Goal: Information Seeking & Learning: Learn about a topic

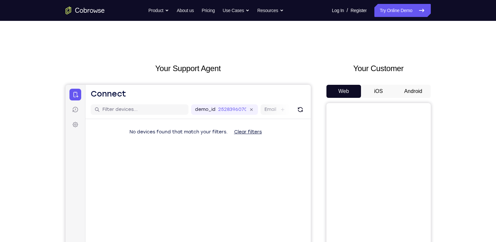
click at [400, 90] on button "Android" at bounding box center [413, 91] width 35 height 13
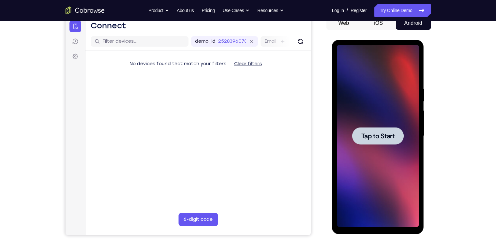
click at [381, 130] on div at bounding box center [378, 135] width 52 height 17
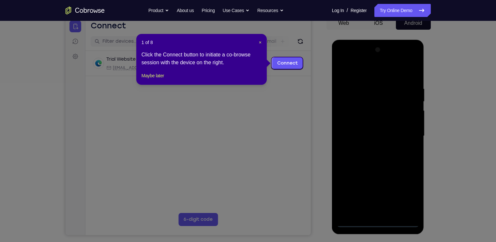
click at [144, 78] on div "1 of 8 × Click the Connect button to initiate a co-browse session with the devi…" at bounding box center [201, 59] width 130 height 51
click at [153, 80] on button "Maybe later" at bounding box center [153, 76] width 23 height 8
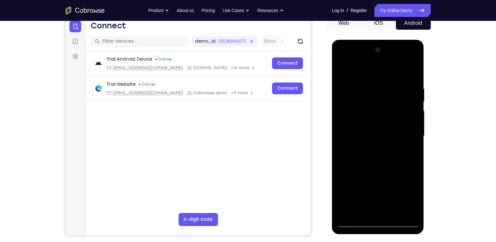
click at [381, 221] on div at bounding box center [378, 136] width 82 height 183
click at [412, 190] on div at bounding box center [378, 136] width 82 height 183
click at [379, 70] on div at bounding box center [378, 136] width 82 height 183
click at [405, 131] on div at bounding box center [378, 136] width 82 height 183
click at [369, 149] on div at bounding box center [378, 136] width 82 height 183
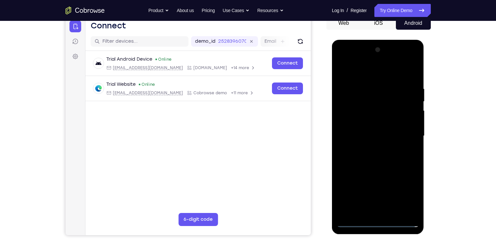
click at [369, 128] on div at bounding box center [378, 136] width 82 height 183
click at [367, 121] on div at bounding box center [378, 136] width 82 height 183
click at [384, 134] on div at bounding box center [378, 136] width 82 height 183
click at [386, 157] on div at bounding box center [378, 136] width 82 height 183
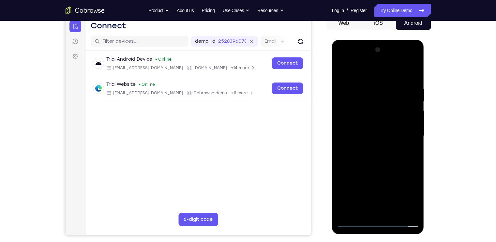
click at [387, 162] on div at bounding box center [378, 136] width 82 height 183
click at [394, 209] on div at bounding box center [378, 136] width 82 height 183
click at [380, 171] on div at bounding box center [378, 136] width 82 height 183
click at [344, 147] on div at bounding box center [378, 136] width 82 height 183
click at [352, 69] on div at bounding box center [378, 136] width 82 height 183
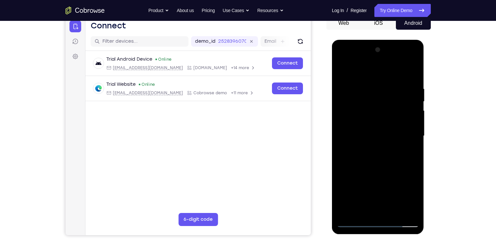
click at [349, 98] on div at bounding box center [378, 136] width 82 height 183
click at [404, 211] on div at bounding box center [378, 136] width 82 height 183
click at [345, 213] on div at bounding box center [378, 136] width 82 height 183
drag, startPoint x: 412, startPoint y: 86, endPoint x: 340, endPoint y: 90, distance: 71.9
click at [340, 90] on div at bounding box center [378, 136] width 82 height 183
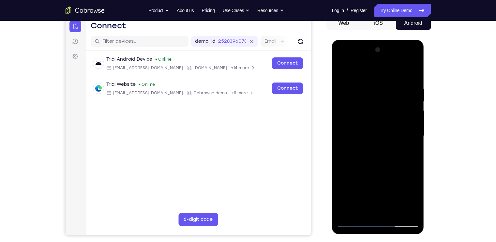
drag, startPoint x: 413, startPoint y: 84, endPoint x: 292, endPoint y: 120, distance: 125.7
click at [332, 120] on html "Online web based iOS Simulators and Android Emulators. Run iPhone, iPad, Mobile…" at bounding box center [378, 138] width 93 height 196
drag, startPoint x: 408, startPoint y: 85, endPoint x: 262, endPoint y: 110, distance: 147.9
click at [332, 110] on html "Online web based iOS Simulators and Android Emulators. Run iPhone, iPad, Mobile…" at bounding box center [378, 138] width 93 height 196
drag, startPoint x: 395, startPoint y: 82, endPoint x: 261, endPoint y: 100, distance: 135.6
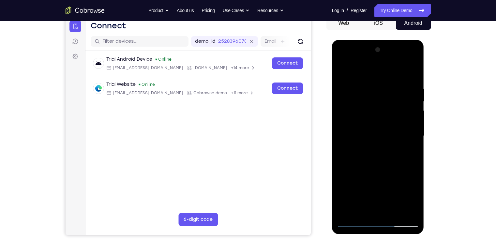
click at [332, 100] on html "Online web based iOS Simulators and Android Emulators. Run iPhone, iPad, Mobile…" at bounding box center [378, 138] width 93 height 196
drag, startPoint x: 385, startPoint y: 86, endPoint x: 275, endPoint y: 120, distance: 115.8
click at [332, 120] on html "Online web based iOS Simulators and Android Emulators. Run iPhone, iPad, Mobile…" at bounding box center [378, 138] width 93 height 196
drag, startPoint x: 388, startPoint y: 88, endPoint x: 328, endPoint y: 110, distance: 63.9
click at [332, 110] on html "Online web based iOS Simulators and Android Emulators. Run iPhone, iPad, Mobile…" at bounding box center [378, 138] width 93 height 196
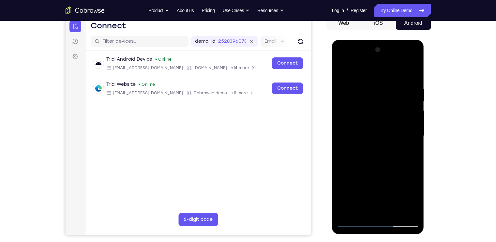
drag, startPoint x: 375, startPoint y: 82, endPoint x: 409, endPoint y: 84, distance: 34.3
click at [409, 84] on div at bounding box center [378, 136] width 82 height 183
drag, startPoint x: 379, startPoint y: 84, endPoint x: 504, endPoint y: 115, distance: 128.0
click at [425, 115] on html "Online web based iOS Simulators and Android Emulators. Run iPhone, iPad, Mobile…" at bounding box center [378, 138] width 93 height 196
drag, startPoint x: 363, startPoint y: 96, endPoint x: 437, endPoint y: 101, distance: 73.9
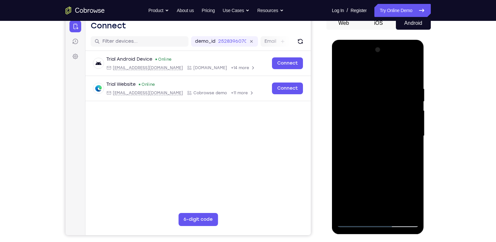
click at [425, 101] on html "Online web based iOS Simulators and Android Emulators. Run iPhone, iPad, Mobile…" at bounding box center [378, 138] width 93 height 196
drag, startPoint x: 362, startPoint y: 82, endPoint x: 452, endPoint y: 83, distance: 89.7
click at [425, 83] on html "Online web based iOS Simulators and Android Emulators. Run iPhone, iPad, Mobile…" at bounding box center [378, 138] width 93 height 196
drag, startPoint x: 400, startPoint y: 96, endPoint x: 501, endPoint y: 116, distance: 103.4
click at [425, 116] on html "Online web based iOS Simulators and Android Emulators. Run iPhone, iPad, Mobile…" at bounding box center [378, 138] width 93 height 196
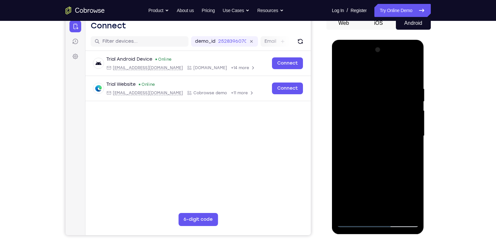
click at [393, 211] on div at bounding box center [378, 136] width 82 height 183
drag, startPoint x: 397, startPoint y: 181, endPoint x: 380, endPoint y: 101, distance: 82.0
click at [380, 101] on div at bounding box center [378, 136] width 82 height 183
drag, startPoint x: 374, startPoint y: 164, endPoint x: 371, endPoint y: 92, distance: 72.8
click at [371, 92] on div at bounding box center [378, 136] width 82 height 183
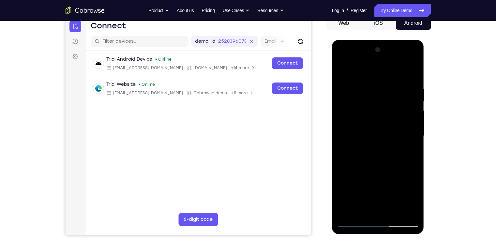
drag, startPoint x: 378, startPoint y: 172, endPoint x: 353, endPoint y: 135, distance: 44.7
click at [353, 135] on div at bounding box center [378, 136] width 82 height 183
drag, startPoint x: 357, startPoint y: 198, endPoint x: 340, endPoint y: 140, distance: 60.8
click at [340, 140] on div at bounding box center [378, 136] width 82 height 183
drag, startPoint x: 352, startPoint y: 181, endPoint x: 335, endPoint y: 140, distance: 45.1
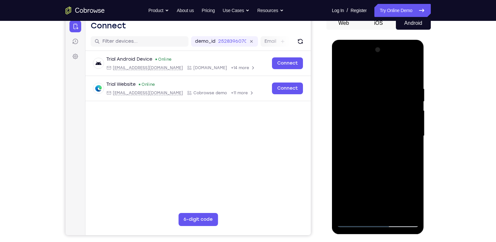
click at [335, 140] on div at bounding box center [378, 137] width 92 height 194
drag, startPoint x: 355, startPoint y: 192, endPoint x: 352, endPoint y: 108, distance: 84.6
click at [352, 108] on div at bounding box center [378, 136] width 82 height 183
drag, startPoint x: 366, startPoint y: 178, endPoint x: 356, endPoint y: 134, distance: 45.0
click at [356, 134] on div at bounding box center [378, 136] width 82 height 183
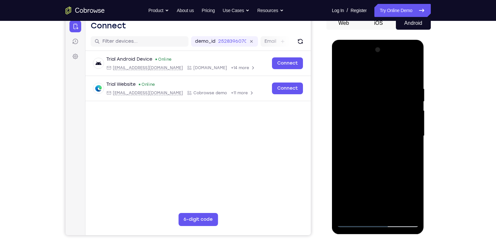
click at [347, 173] on div at bounding box center [378, 136] width 82 height 183
click at [353, 70] on div at bounding box center [378, 136] width 82 height 183
click at [342, 70] on div at bounding box center [378, 136] width 82 height 183
click at [343, 73] on div at bounding box center [378, 136] width 82 height 183
drag, startPoint x: 375, startPoint y: 170, endPoint x: 364, endPoint y: 65, distance: 106.2
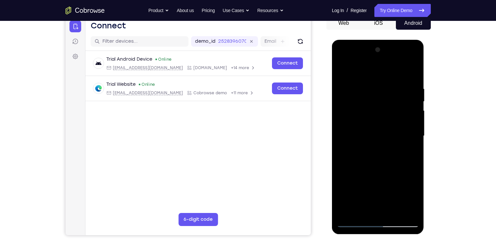
click at [364, 65] on div at bounding box center [378, 136] width 82 height 183
drag, startPoint x: 392, startPoint y: 126, endPoint x: 388, endPoint y: 89, distance: 37.1
click at [388, 89] on div at bounding box center [378, 136] width 82 height 183
drag, startPoint x: 397, startPoint y: 184, endPoint x: 396, endPoint y: 103, distance: 80.6
click at [396, 103] on div at bounding box center [378, 136] width 82 height 183
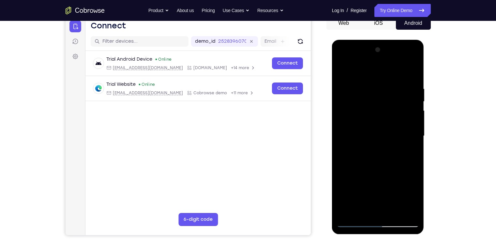
drag, startPoint x: 400, startPoint y: 191, endPoint x: 396, endPoint y: 107, distance: 84.9
click at [396, 107] on div at bounding box center [378, 136] width 82 height 183
drag, startPoint x: 400, startPoint y: 201, endPoint x: 395, endPoint y: 121, distance: 80.4
click at [395, 121] on div at bounding box center [378, 136] width 82 height 183
drag, startPoint x: 377, startPoint y: 187, endPoint x: 375, endPoint y: 156, distance: 30.7
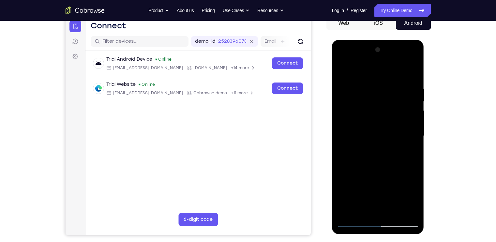
click at [375, 156] on div at bounding box center [378, 136] width 82 height 183
click at [347, 159] on div at bounding box center [378, 136] width 82 height 183
click at [341, 70] on div at bounding box center [378, 136] width 82 height 183
click at [342, 71] on div at bounding box center [378, 136] width 82 height 183
click at [409, 210] on div at bounding box center [378, 136] width 82 height 183
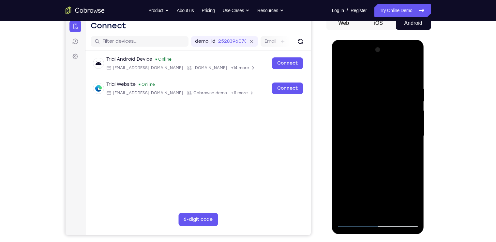
click at [382, 147] on div at bounding box center [378, 136] width 82 height 183
drag, startPoint x: 386, startPoint y: 172, endPoint x: 379, endPoint y: 116, distance: 56.9
click at [379, 116] on div at bounding box center [378, 136] width 82 height 183
drag, startPoint x: 378, startPoint y: 160, endPoint x: 378, endPoint y: 90, distance: 70.1
click at [378, 90] on div at bounding box center [378, 136] width 82 height 183
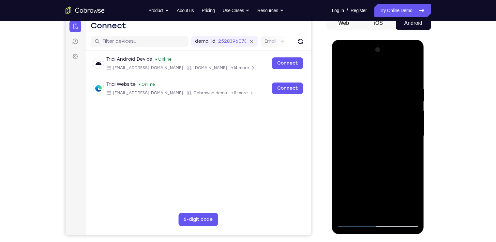
drag, startPoint x: 390, startPoint y: 150, endPoint x: 389, endPoint y: 79, distance: 71.1
click at [389, 79] on div at bounding box center [378, 136] width 82 height 183
drag, startPoint x: 392, startPoint y: 166, endPoint x: 388, endPoint y: 84, distance: 82.0
click at [388, 84] on div at bounding box center [378, 136] width 82 height 183
drag, startPoint x: 387, startPoint y: 178, endPoint x: 380, endPoint y: 102, distance: 76.3
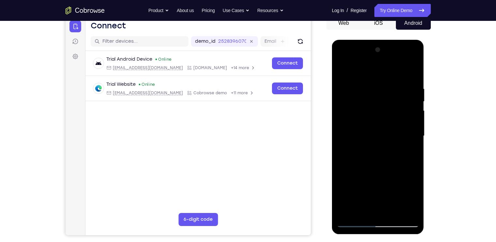
click at [380, 102] on div at bounding box center [378, 136] width 82 height 183
drag, startPoint x: 388, startPoint y: 177, endPoint x: 375, endPoint y: 94, distance: 83.8
click at [375, 94] on div at bounding box center [378, 136] width 82 height 183
drag, startPoint x: 382, startPoint y: 175, endPoint x: 369, endPoint y: 97, distance: 79.9
click at [369, 97] on div at bounding box center [378, 136] width 82 height 183
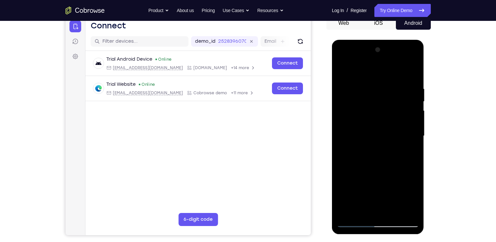
click at [406, 209] on div at bounding box center [378, 136] width 82 height 183
click at [395, 212] on div at bounding box center [378, 136] width 82 height 183
drag, startPoint x: 402, startPoint y: 200, endPoint x: 389, endPoint y: 118, distance: 82.6
click at [389, 118] on div at bounding box center [378, 136] width 82 height 183
drag, startPoint x: 395, startPoint y: 172, endPoint x: 381, endPoint y: 86, distance: 87.5
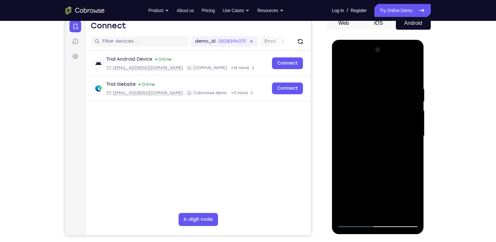
click at [381, 86] on div at bounding box center [378, 136] width 82 height 183
drag, startPoint x: 393, startPoint y: 182, endPoint x: 369, endPoint y: 106, distance: 79.5
click at [369, 106] on div at bounding box center [378, 136] width 82 height 183
drag, startPoint x: 373, startPoint y: 199, endPoint x: 347, endPoint y: 124, distance: 79.6
click at [347, 124] on div at bounding box center [378, 136] width 82 height 183
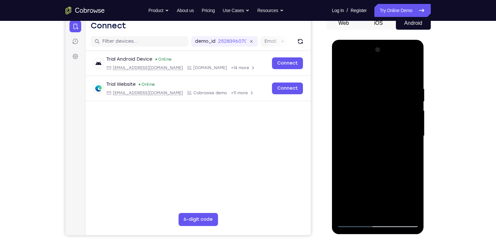
drag, startPoint x: 370, startPoint y: 204, endPoint x: 373, endPoint y: 222, distance: 18.6
click at [373, 222] on div at bounding box center [378, 136] width 82 height 183
click at [347, 142] on div at bounding box center [378, 136] width 82 height 183
click at [353, 68] on div at bounding box center [378, 136] width 82 height 183
click at [409, 113] on div at bounding box center [378, 136] width 82 height 183
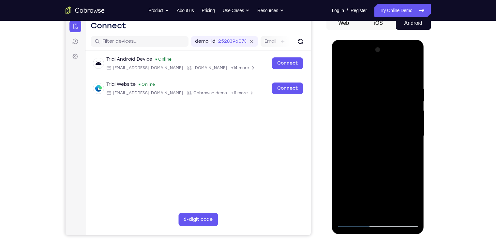
click at [347, 211] on div at bounding box center [378, 136] width 82 height 183
click at [415, 68] on div at bounding box center [378, 136] width 82 height 183
click at [408, 211] on div at bounding box center [378, 136] width 82 height 183
click at [347, 210] on div at bounding box center [378, 136] width 82 height 183
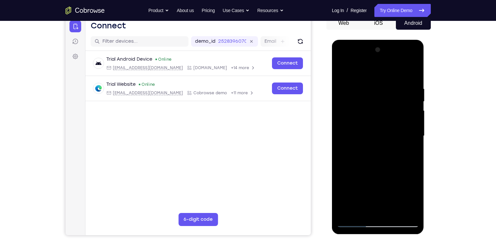
click at [412, 70] on div at bounding box center [378, 136] width 82 height 183
click at [347, 116] on div at bounding box center [378, 136] width 82 height 183
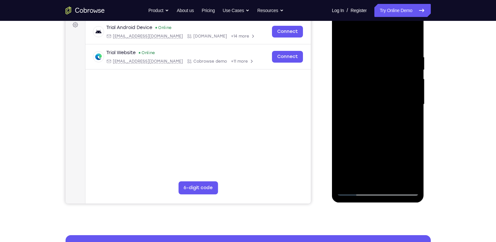
scroll to position [99, 0]
drag, startPoint x: 375, startPoint y: 119, endPoint x: 366, endPoint y: 98, distance: 22.8
click at [366, 98] on div at bounding box center [378, 104] width 82 height 183
click at [347, 179] on div at bounding box center [378, 104] width 82 height 183
drag, startPoint x: 369, startPoint y: 155, endPoint x: 359, endPoint y: 113, distance: 43.5
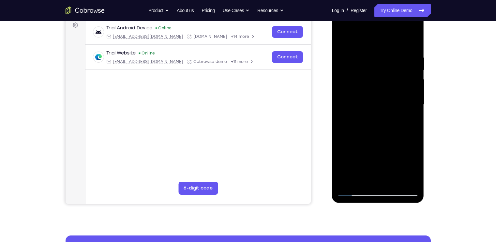
click at [359, 113] on div at bounding box center [378, 104] width 82 height 183
drag, startPoint x: 365, startPoint y: 148, endPoint x: 353, endPoint y: 70, distance: 79.2
click at [353, 70] on div at bounding box center [378, 104] width 82 height 183
drag, startPoint x: 372, startPoint y: 78, endPoint x: 374, endPoint y: 114, distance: 36.3
click at [374, 114] on div at bounding box center [378, 104] width 82 height 183
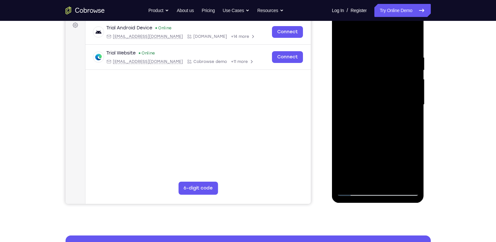
drag, startPoint x: 390, startPoint y: 88, endPoint x: 385, endPoint y: 125, distance: 37.1
click at [385, 125] on div at bounding box center [378, 104] width 82 height 183
click at [396, 102] on div at bounding box center [378, 104] width 82 height 183
drag, startPoint x: 396, startPoint y: 102, endPoint x: 402, endPoint y: 151, distance: 49.3
click at [402, 151] on div at bounding box center [378, 104] width 82 height 183
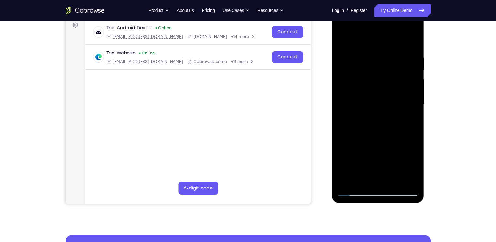
drag, startPoint x: 402, startPoint y: 151, endPoint x: 399, endPoint y: 93, distance: 58.1
click at [399, 93] on div at bounding box center [378, 104] width 82 height 183
click at [377, 139] on div at bounding box center [378, 104] width 82 height 183
drag, startPoint x: 385, startPoint y: 143, endPoint x: 379, endPoint y: 97, distance: 46.6
click at [379, 97] on div at bounding box center [378, 104] width 82 height 183
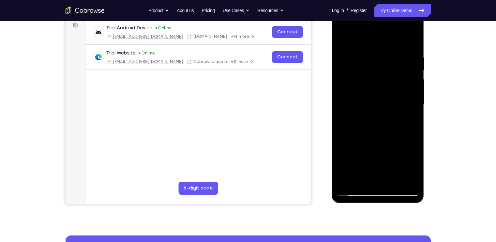
drag, startPoint x: 376, startPoint y: 153, endPoint x: 375, endPoint y: 98, distance: 55.1
click at [375, 98] on div at bounding box center [378, 104] width 82 height 183
drag, startPoint x: 385, startPoint y: 144, endPoint x: 372, endPoint y: 56, distance: 89.2
click at [372, 56] on div at bounding box center [378, 104] width 82 height 183
drag, startPoint x: 392, startPoint y: 134, endPoint x: 380, endPoint y: 51, distance: 83.9
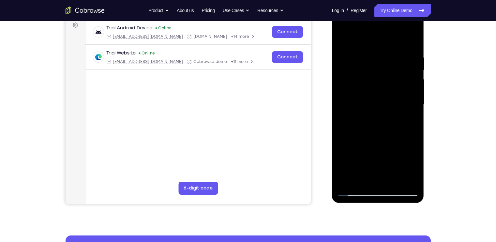
click at [380, 51] on div at bounding box center [378, 104] width 82 height 183
drag, startPoint x: 400, startPoint y: 123, endPoint x: 390, endPoint y: 38, distance: 85.4
click at [390, 38] on div at bounding box center [378, 104] width 82 height 183
drag, startPoint x: 393, startPoint y: 132, endPoint x: 386, endPoint y: 38, distance: 93.8
click at [386, 38] on div at bounding box center [378, 104] width 82 height 183
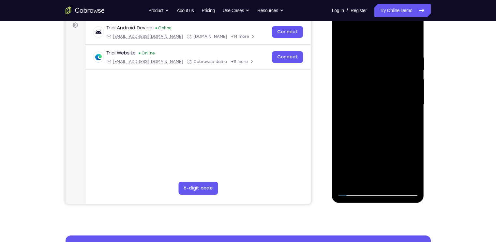
drag, startPoint x: 394, startPoint y: 121, endPoint x: 393, endPoint y: 35, distance: 85.5
click at [393, 35] on div at bounding box center [378, 104] width 82 height 183
drag, startPoint x: 399, startPoint y: 128, endPoint x: 387, endPoint y: 26, distance: 102.4
click at [387, 26] on div at bounding box center [378, 104] width 82 height 183
drag, startPoint x: 400, startPoint y: 137, endPoint x: 388, endPoint y: 69, distance: 68.8
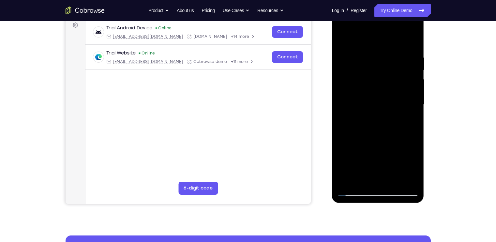
click at [388, 69] on div at bounding box center [378, 104] width 82 height 183
drag, startPoint x: 397, startPoint y: 154, endPoint x: 386, endPoint y: 96, distance: 59.3
click at [386, 96] on div at bounding box center [378, 104] width 82 height 183
drag, startPoint x: 399, startPoint y: 141, endPoint x: 396, endPoint y: 59, distance: 82.2
click at [396, 59] on div at bounding box center [378, 104] width 82 height 183
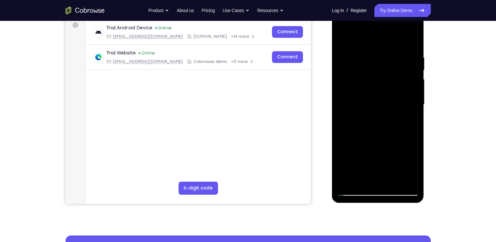
drag, startPoint x: 404, startPoint y: 155, endPoint x: 395, endPoint y: 91, distance: 64.2
click at [395, 91] on div at bounding box center [378, 104] width 82 height 183
click at [344, 88] on div at bounding box center [378, 104] width 82 height 183
drag, startPoint x: 385, startPoint y: 120, endPoint x: 380, endPoint y: 50, distance: 70.0
click at [380, 50] on div at bounding box center [378, 104] width 82 height 183
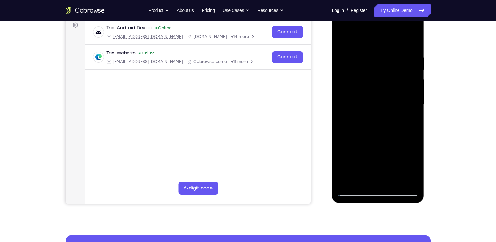
drag, startPoint x: 396, startPoint y: 103, endPoint x: 392, endPoint y: 50, distance: 53.4
click at [392, 50] on div at bounding box center [378, 104] width 82 height 183
drag, startPoint x: 412, startPoint y: 124, endPoint x: 408, endPoint y: 46, distance: 78.1
click at [408, 46] on div at bounding box center [378, 104] width 82 height 183
drag, startPoint x: 408, startPoint y: 131, endPoint x: 406, endPoint y: 17, distance: 114.2
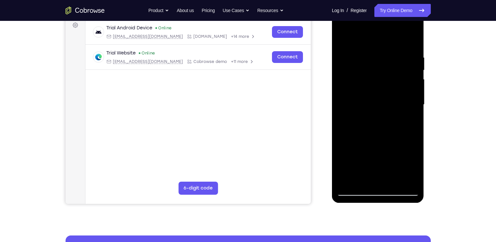
click at [406, 17] on div at bounding box center [378, 104] width 82 height 183
